Goal: Task Accomplishment & Management: Complete application form

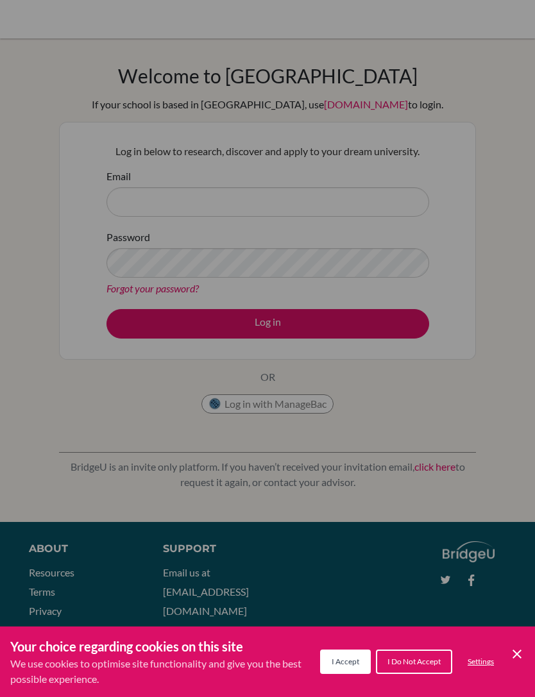
click at [517, 651] on icon "Cookie Control Close Icon" at bounding box center [516, 653] width 15 height 15
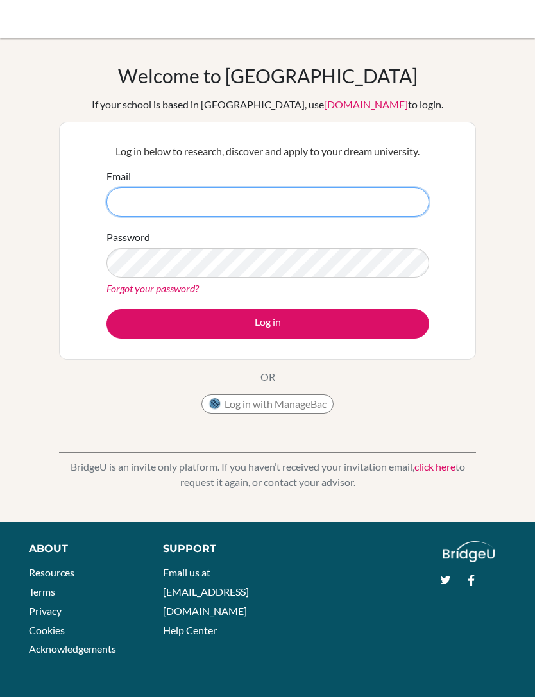
click at [128, 196] on input "Email" at bounding box center [267, 201] width 322 height 29
type input "[EMAIL_ADDRESS][DOMAIN_NAME]"
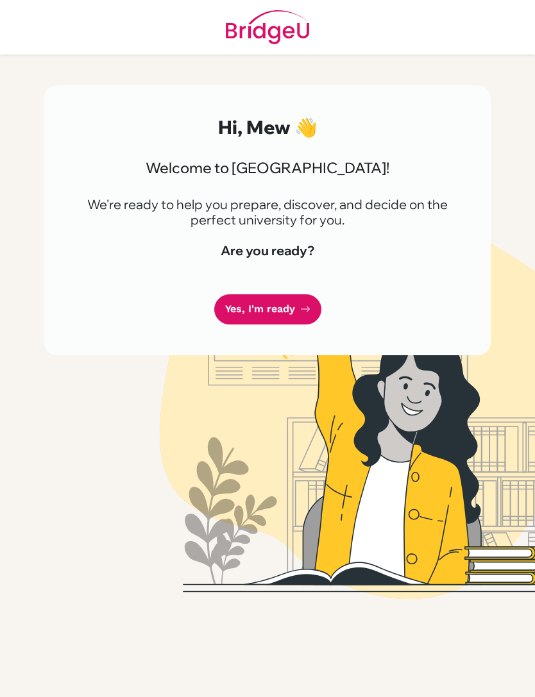
click at [239, 306] on link "Yes, I'm ready" at bounding box center [267, 309] width 107 height 30
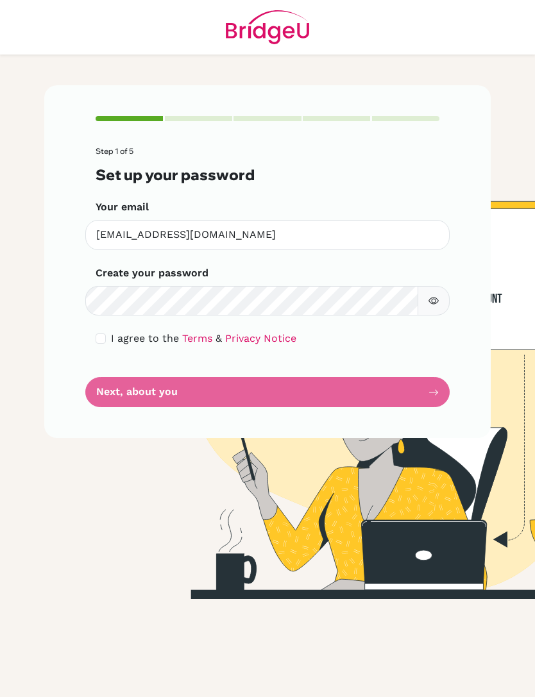
click at [103, 336] on input "checkbox" at bounding box center [100, 338] width 10 height 10
checkbox input "true"
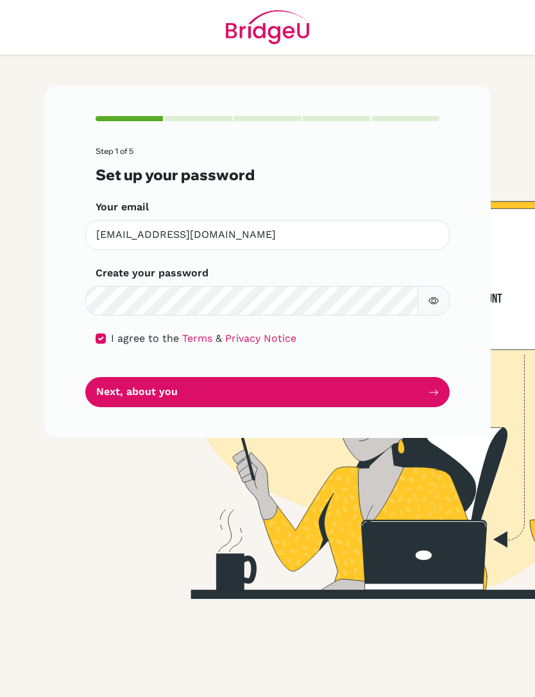
click at [437, 300] on icon "button" at bounding box center [433, 300] width 10 height 10
click at [379, 394] on button "Next, about you" at bounding box center [267, 392] width 364 height 30
click at [121, 392] on button "Next, about you" at bounding box center [267, 392] width 364 height 30
